Goal: Transaction & Acquisition: Purchase product/service

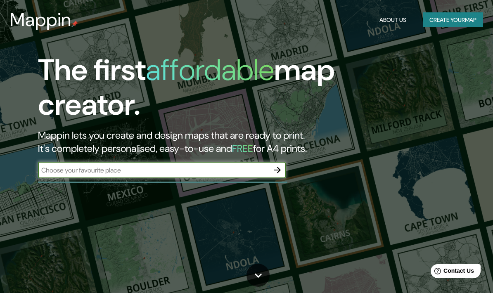
click at [65, 165] on input "text" at bounding box center [153, 169] width 231 height 9
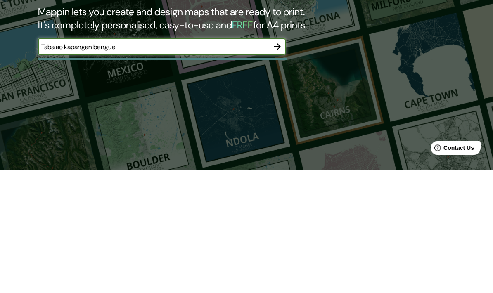
type input "Taba ao kapangan benguet"
click at [275, 165] on icon "button" at bounding box center [277, 170] width 10 height 10
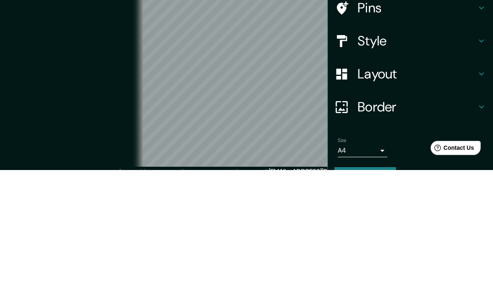
scroll to position [40, 0]
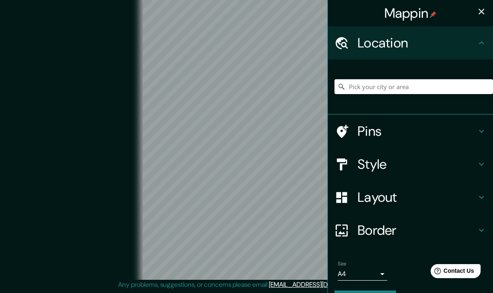
click at [462, 81] on input "Pick your city or area" at bounding box center [413, 86] width 158 height 15
click at [461, 40] on h4 "Location" at bounding box center [416, 43] width 119 height 17
click at [456, 79] on input "Pick your city or area" at bounding box center [413, 86] width 158 height 15
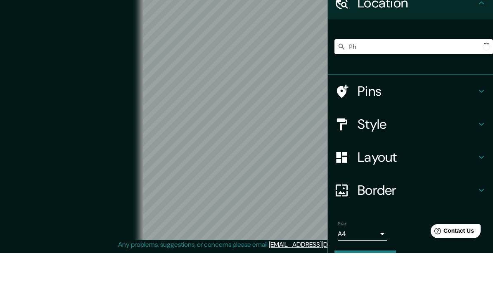
type input "P"
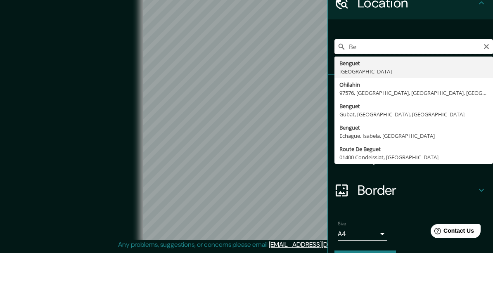
type input "B"
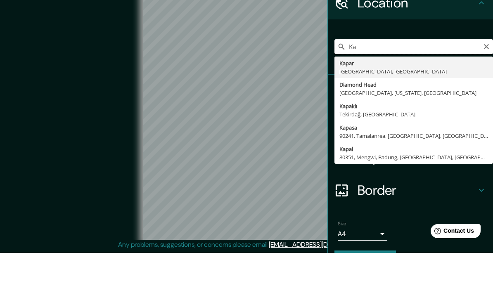
type input "K"
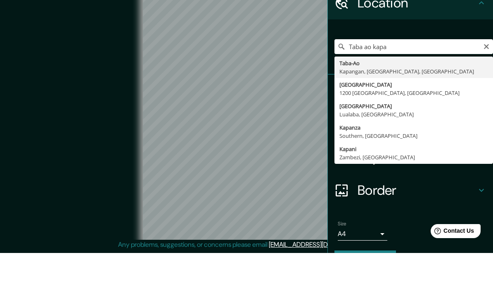
type input "Taba-Ao, [GEOGRAPHIC_DATA], [GEOGRAPHIC_DATA], [GEOGRAPHIC_DATA]"
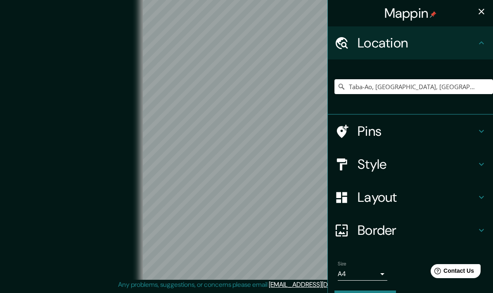
click at [463, 163] on h4 "Style" at bounding box center [416, 164] width 119 height 17
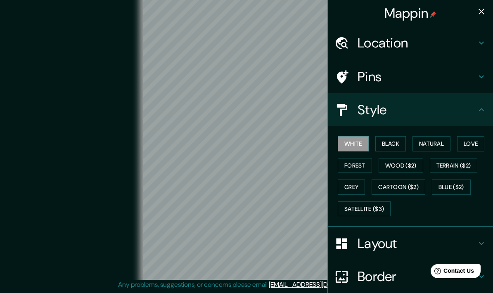
click at [391, 145] on button "Black" at bounding box center [390, 143] width 31 height 15
click at [409, 162] on button "Wood ($2)" at bounding box center [400, 165] width 45 height 15
click at [441, 141] on button "Natural" at bounding box center [431, 143] width 38 height 15
click at [478, 108] on icon at bounding box center [481, 110] width 10 height 10
click at [484, 72] on icon at bounding box center [481, 77] width 10 height 10
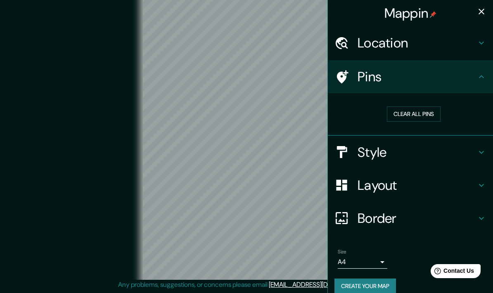
click at [479, 78] on icon at bounding box center [481, 77] width 10 height 10
click at [460, 184] on h4 "Layout" at bounding box center [416, 185] width 119 height 17
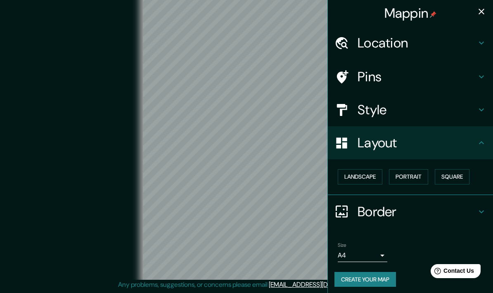
click at [368, 174] on button "Landscape" at bounding box center [359, 176] width 45 height 15
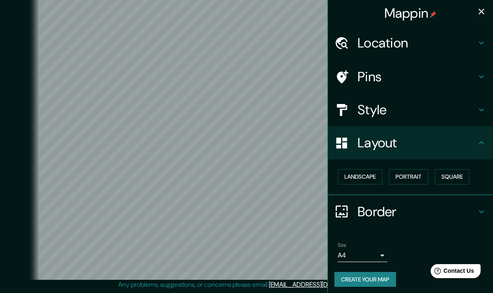
click at [408, 178] on button "Portrait" at bounding box center [408, 176] width 39 height 15
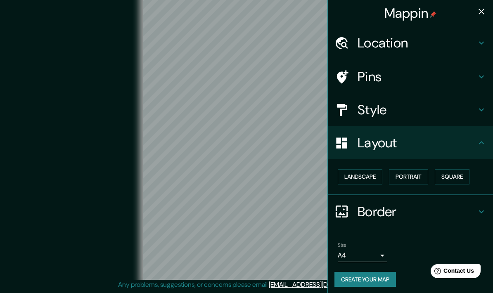
click at [361, 175] on button "Landscape" at bounding box center [359, 176] width 45 height 15
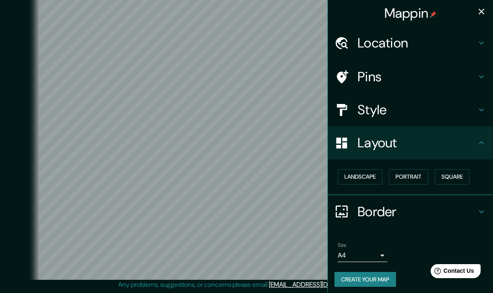
click at [457, 176] on button "Square" at bounding box center [451, 176] width 35 height 15
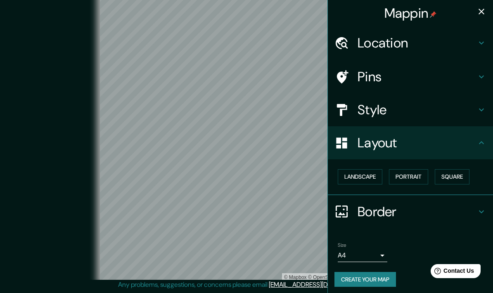
click at [362, 179] on button "Landscape" at bounding box center [359, 176] width 45 height 15
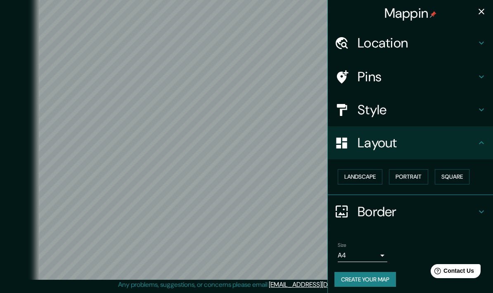
scroll to position [0, 0]
